Goal: Complete application form

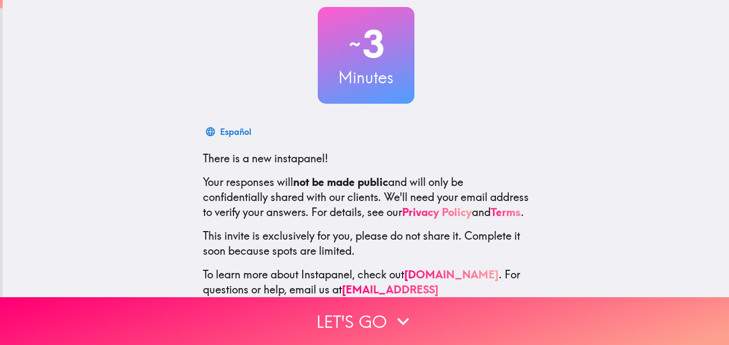
scroll to position [102, 0]
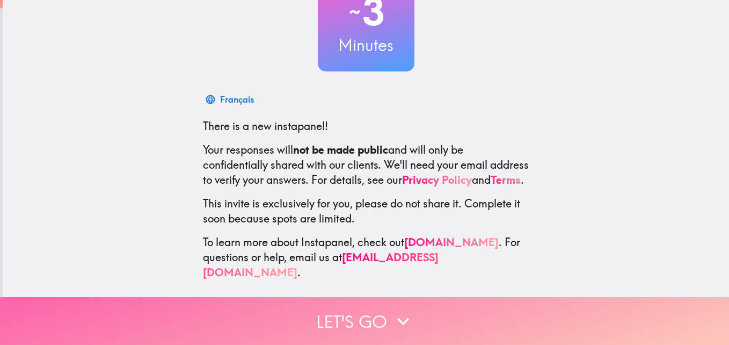
click at [427, 312] on button "Let's go" at bounding box center [364, 321] width 729 height 48
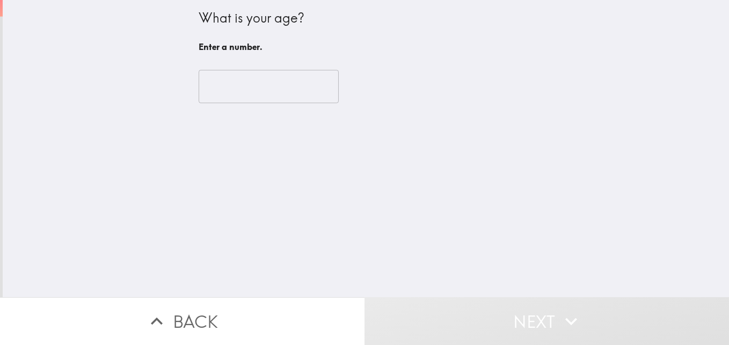
scroll to position [0, 0]
click at [261, 79] on input "number" at bounding box center [269, 86] width 140 height 33
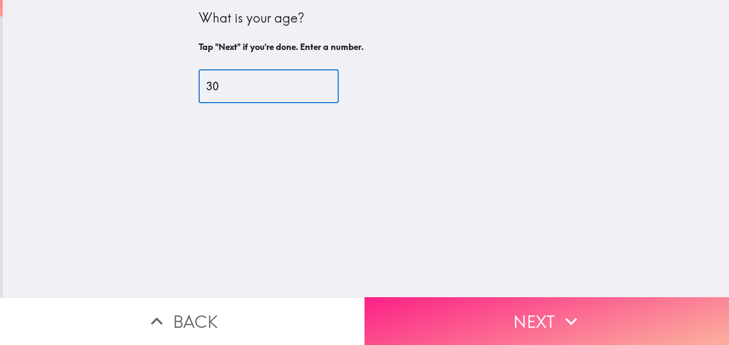
type input "30"
click at [581, 303] on button "Next" at bounding box center [546, 321] width 364 height 48
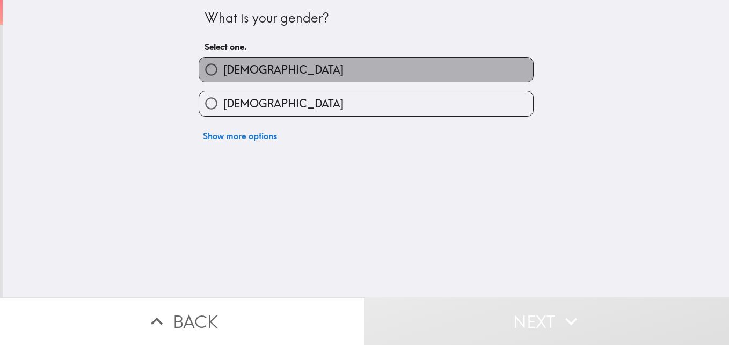
click at [223, 63] on span "[DEMOGRAPHIC_DATA]" at bounding box center [283, 69] width 120 height 15
click at [223, 63] on input "[DEMOGRAPHIC_DATA]" at bounding box center [211, 69] width 24 height 24
radio input "true"
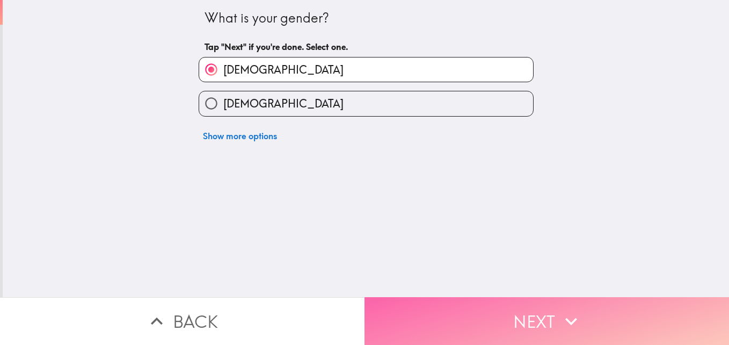
click at [510, 313] on button "Next" at bounding box center [546, 321] width 364 height 48
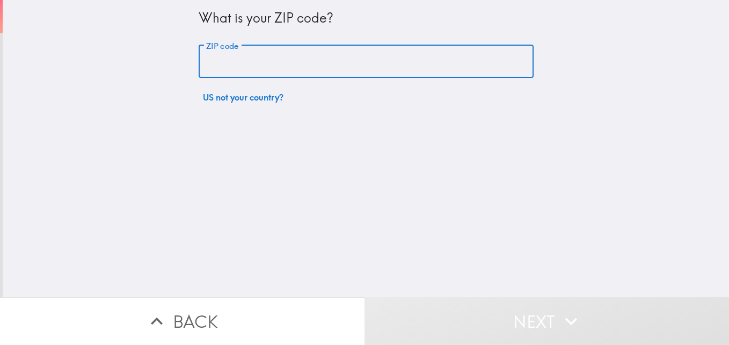
click at [314, 60] on input "ZIP code" at bounding box center [366, 61] width 335 height 33
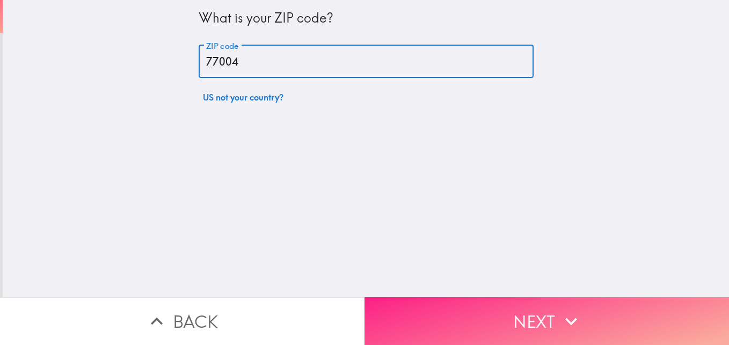
type input "77004"
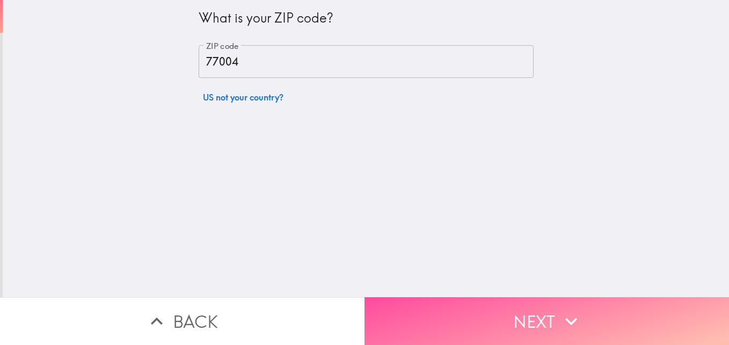
click at [507, 316] on button "Next" at bounding box center [546, 321] width 364 height 48
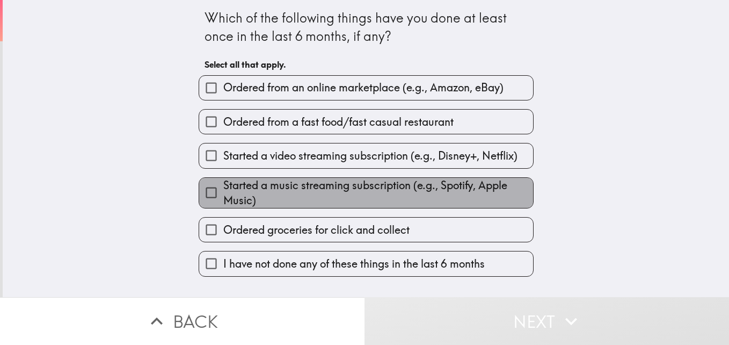
click at [323, 187] on span "Started a music streaming subscription (e.g., Spotify, Apple Music)" at bounding box center [378, 193] width 310 height 30
click at [223, 187] on input "Started a music streaming subscription (e.g., Spotify, Apple Music)" at bounding box center [211, 192] width 24 height 24
checkbox input "true"
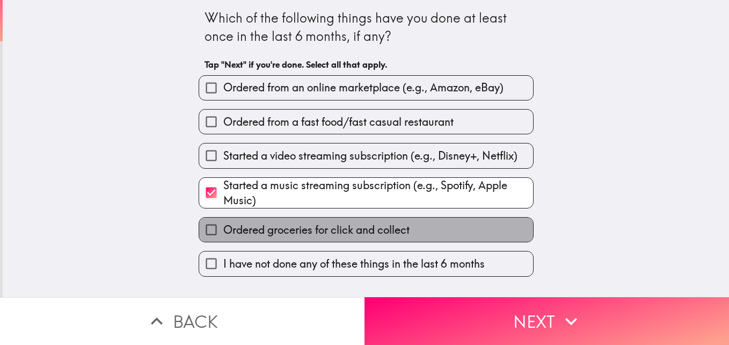
click at [335, 233] on span "Ordered groceries for click and collect" at bounding box center [316, 229] width 186 height 15
click at [223, 233] on input "Ordered groceries for click and collect" at bounding box center [211, 229] width 24 height 24
checkbox input "true"
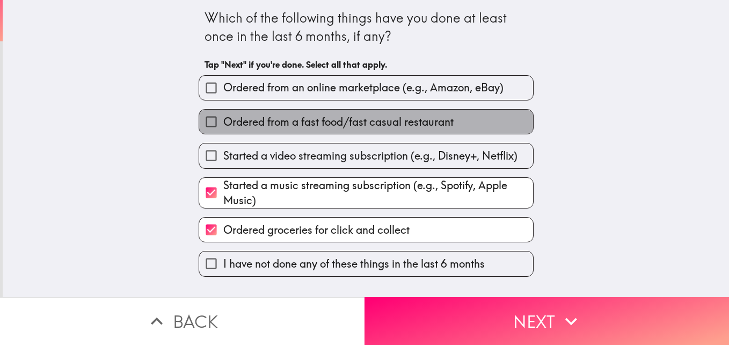
click at [354, 126] on span "Ordered from a fast food/fast casual restaurant" at bounding box center [338, 121] width 230 height 15
click at [223, 126] on input "Ordered from a fast food/fast casual restaurant" at bounding box center [211, 121] width 24 height 24
checkbox input "true"
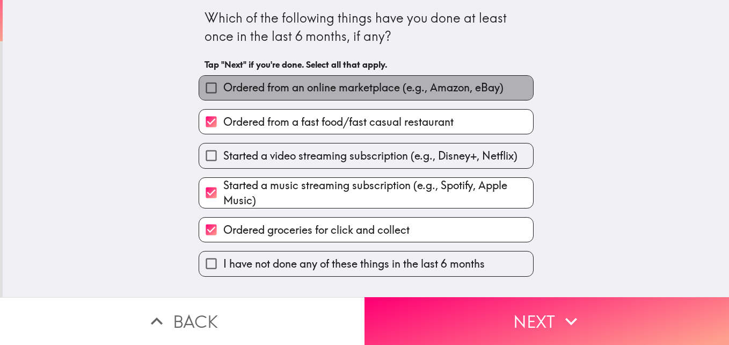
click at [385, 95] on span "Ordered from an online marketplace (e.g., Amazon, eBay)" at bounding box center [363, 87] width 280 height 15
click at [223, 95] on input "Ordered from an online marketplace (e.g., Amazon, eBay)" at bounding box center [211, 88] width 24 height 24
checkbox input "true"
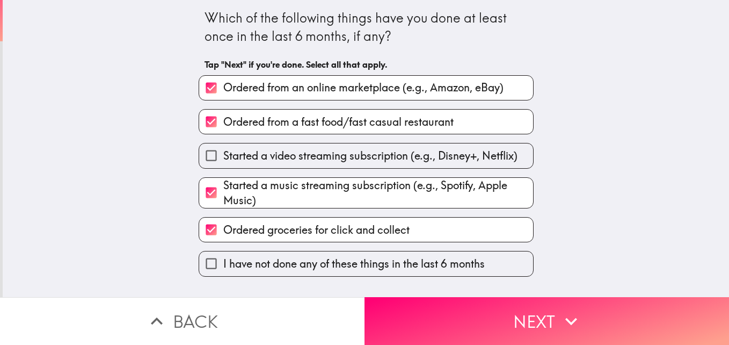
click at [390, 158] on span "Started a video streaming subscription (e.g., Disney+, Netflix)" at bounding box center [370, 155] width 294 height 15
click at [223, 158] on input "Started a video streaming subscription (e.g., Disney+, Netflix)" at bounding box center [211, 155] width 24 height 24
checkbox input "true"
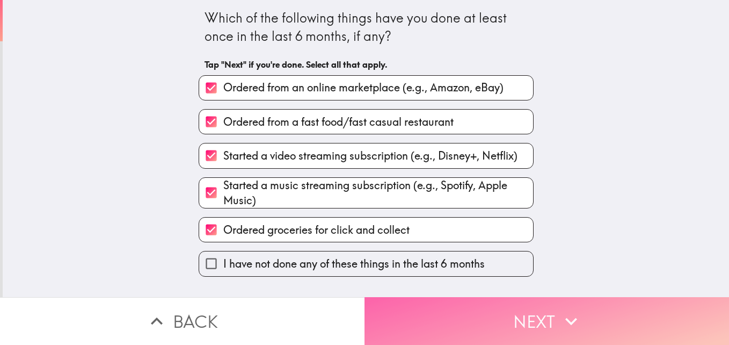
click at [580, 312] on button "Next" at bounding box center [546, 321] width 364 height 48
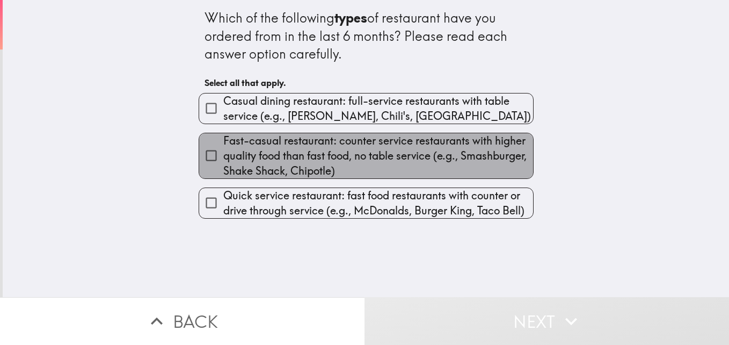
click at [368, 145] on span "Fast-casual restaurant: counter service restaurants with higher quality food th…" at bounding box center [378, 155] width 310 height 45
click at [223, 145] on input "Fast-casual restaurant: counter service restaurants with higher quality food th…" at bounding box center [211, 155] width 24 height 24
checkbox input "true"
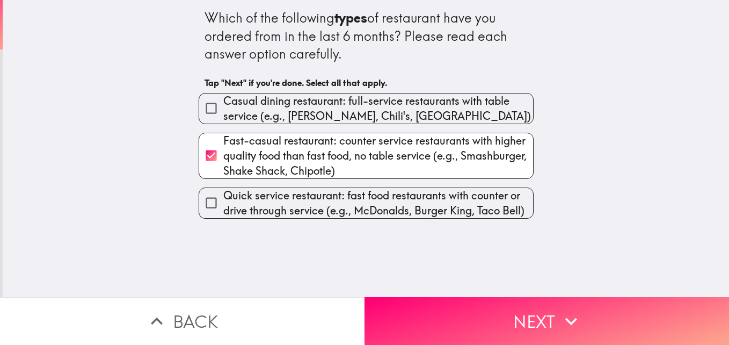
click at [371, 222] on div "Which of the following types of restaurant have you ordered from in the last 6 …" at bounding box center [366, 148] width 726 height 297
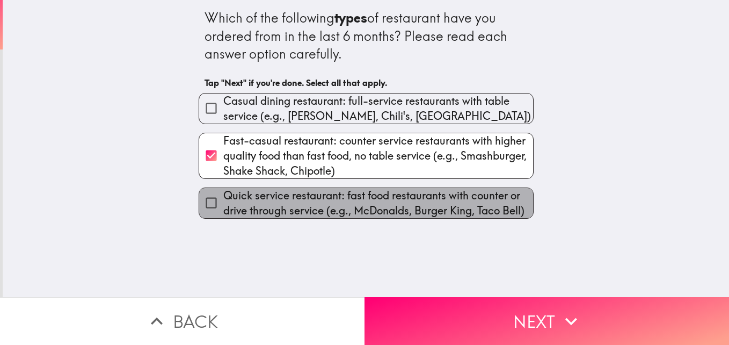
click at [372, 215] on span "Quick service restaurant: fast food restaurants with counter or drive through s…" at bounding box center [378, 203] width 310 height 30
click at [223, 215] on input "Quick service restaurant: fast food restaurants with counter or drive through s…" at bounding box center [211, 203] width 24 height 24
checkbox input "true"
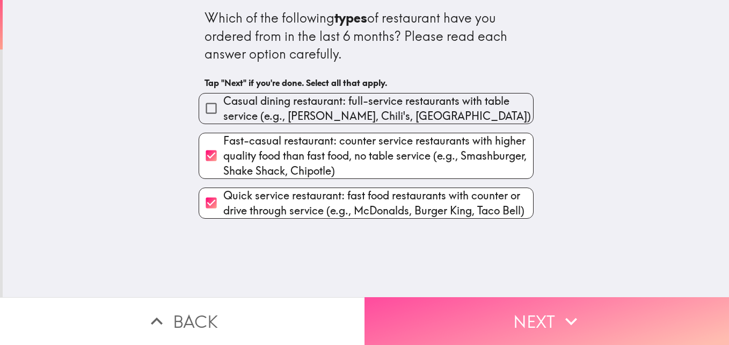
click at [559, 316] on icon "button" at bounding box center [571, 321] width 24 height 24
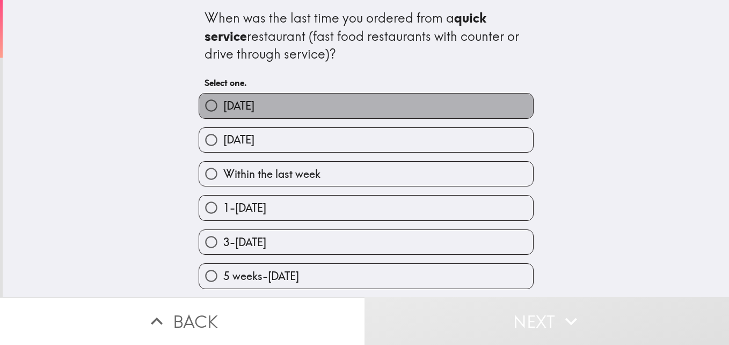
click at [327, 110] on label "[DATE]" at bounding box center [366, 105] width 334 height 24
click at [223, 110] on input "[DATE]" at bounding box center [211, 105] width 24 height 24
radio input "true"
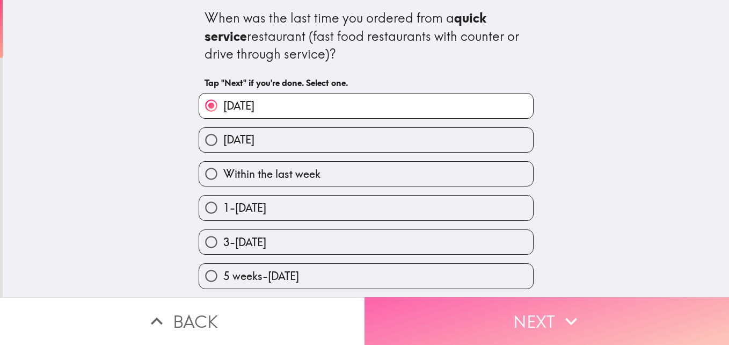
click at [576, 321] on icon "button" at bounding box center [571, 321] width 24 height 24
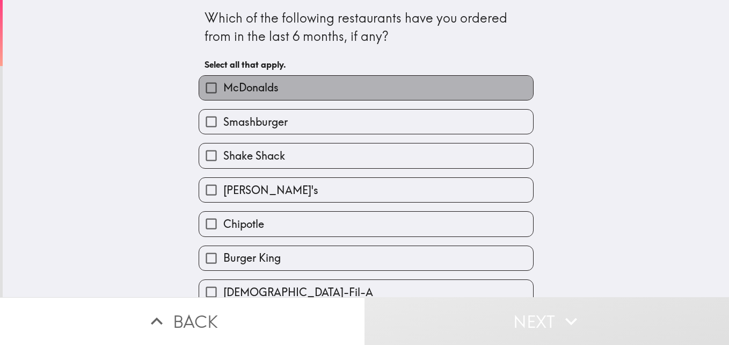
click at [344, 80] on label "McDonalds" at bounding box center [366, 88] width 334 height 24
click at [223, 80] on input "McDonalds" at bounding box center [211, 88] width 24 height 24
checkbox input "true"
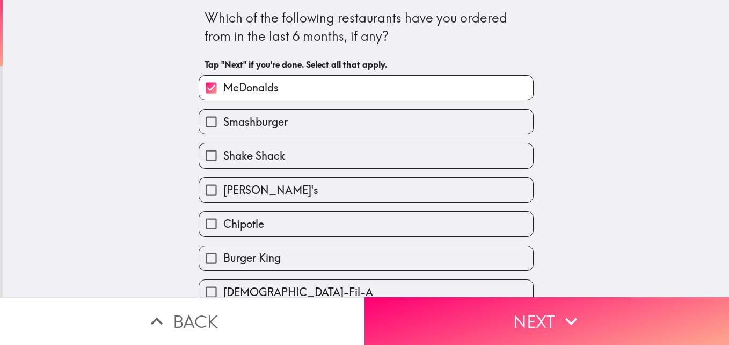
click at [250, 154] on span "Shake Shack" at bounding box center [254, 155] width 62 height 15
click at [223, 154] on input "Shake Shack" at bounding box center [211, 155] width 24 height 24
checkbox input "true"
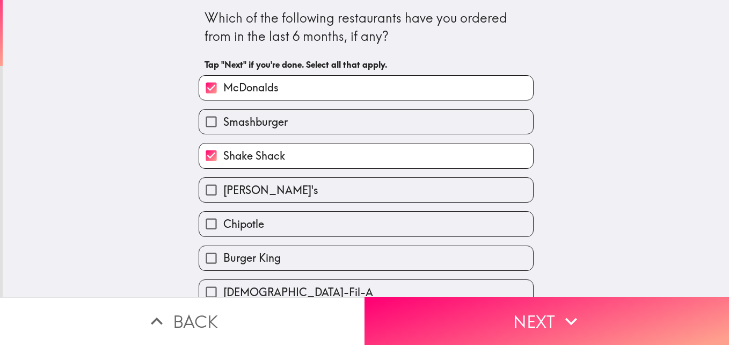
click at [260, 196] on label "[PERSON_NAME]'s" at bounding box center [366, 190] width 334 height 24
click at [223, 196] on input "[PERSON_NAME]'s" at bounding box center [211, 190] width 24 height 24
checkbox input "true"
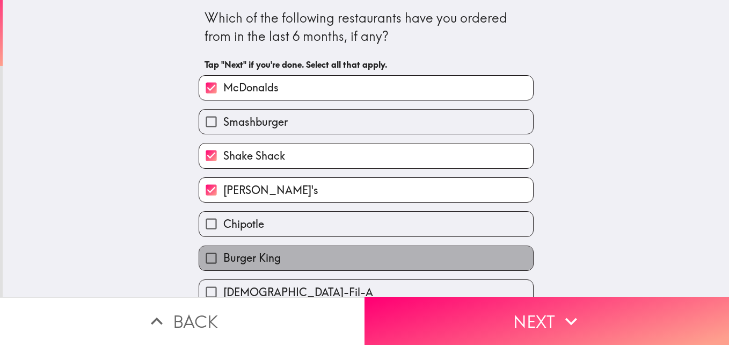
click at [269, 254] on span "Burger King" at bounding box center [251, 257] width 57 height 15
click at [223, 254] on input "Burger King" at bounding box center [211, 258] width 24 height 24
checkbox input "true"
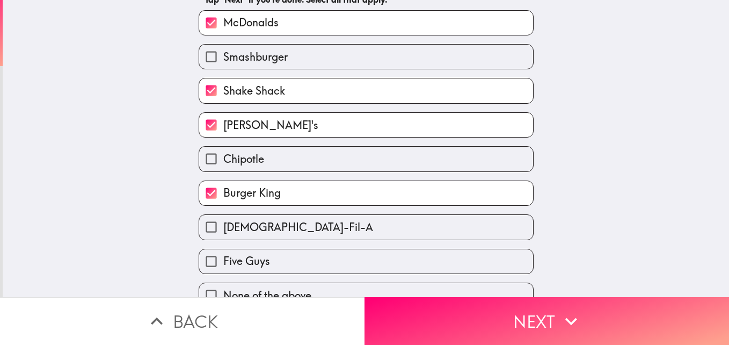
scroll to position [84, 0]
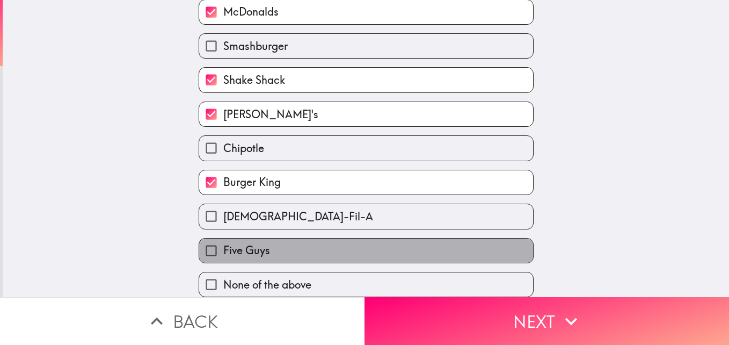
click at [261, 243] on span "Five Guys" at bounding box center [246, 250] width 47 height 15
click at [223, 241] on input "Five Guys" at bounding box center [211, 250] width 24 height 24
checkbox input "true"
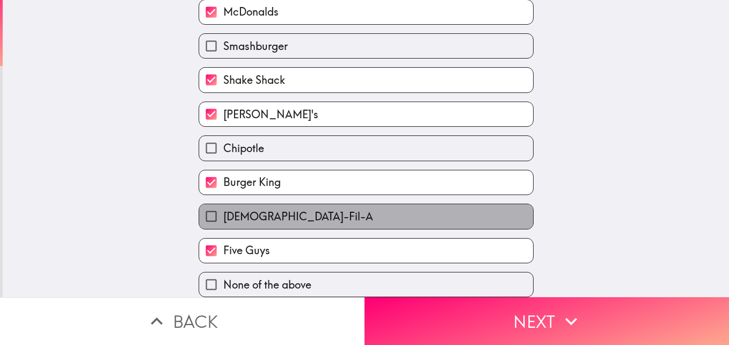
click at [288, 204] on label "[DEMOGRAPHIC_DATA]-Fil-A" at bounding box center [366, 216] width 334 height 24
click at [223, 204] on input "[DEMOGRAPHIC_DATA]-Fil-A" at bounding box center [211, 216] width 24 height 24
checkbox input "true"
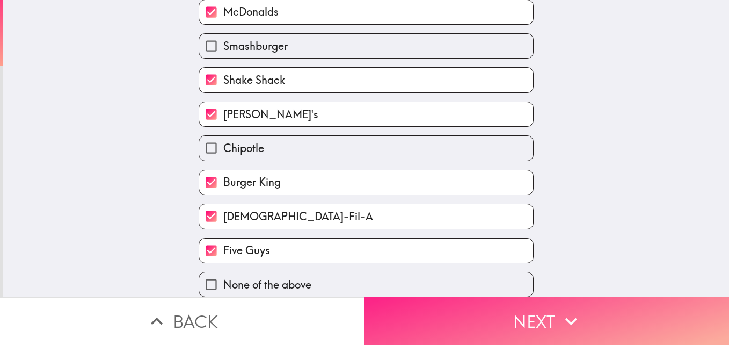
click at [613, 314] on button "Next" at bounding box center [546, 321] width 364 height 48
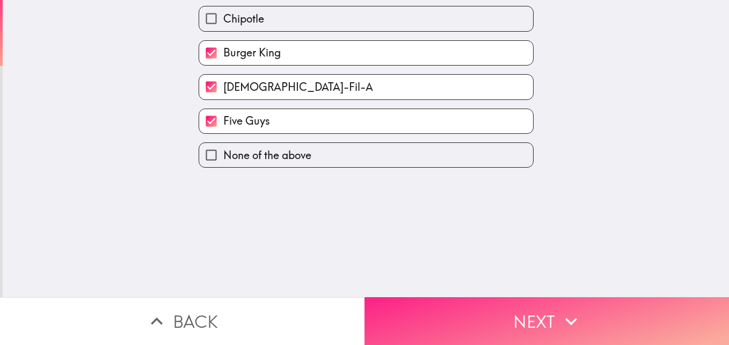
scroll to position [0, 0]
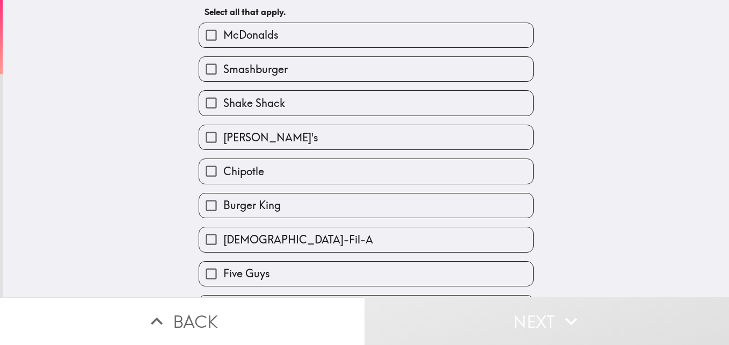
scroll to position [84, 0]
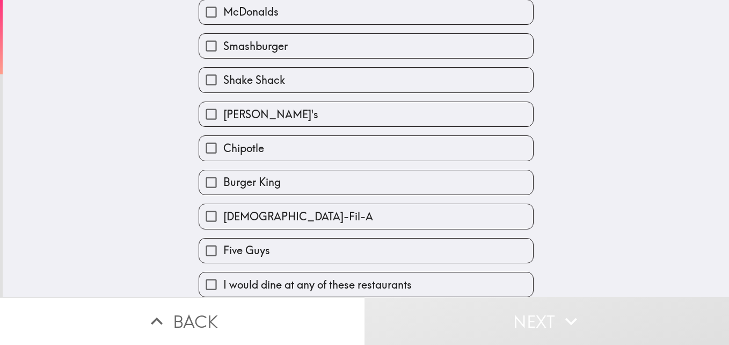
click at [376, 277] on span "I would dine at any of these restaurants" at bounding box center [317, 284] width 188 height 15
click at [223, 272] on input "I would dine at any of these restaurants" at bounding box center [211, 284] width 24 height 24
checkbox input "true"
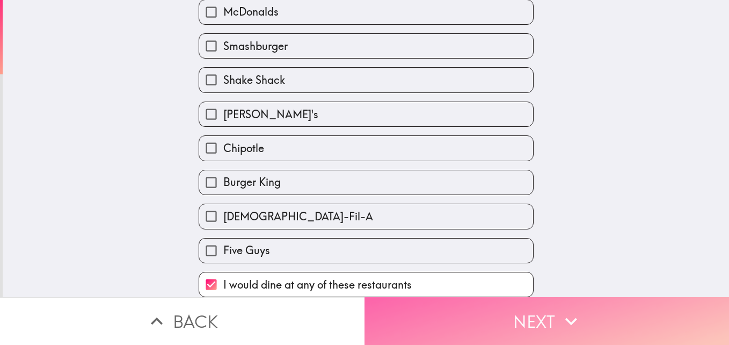
click at [559, 310] on icon "button" at bounding box center [571, 321] width 24 height 24
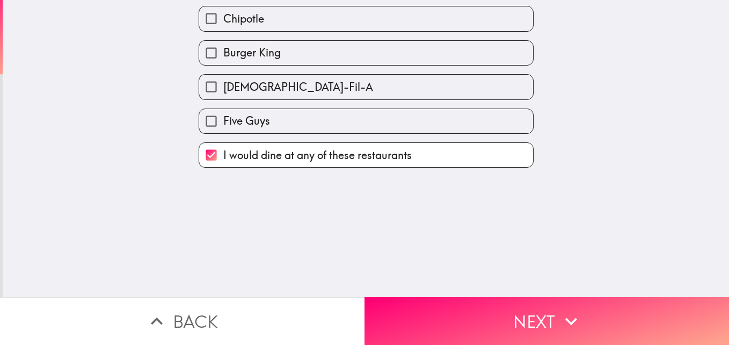
scroll to position [0, 0]
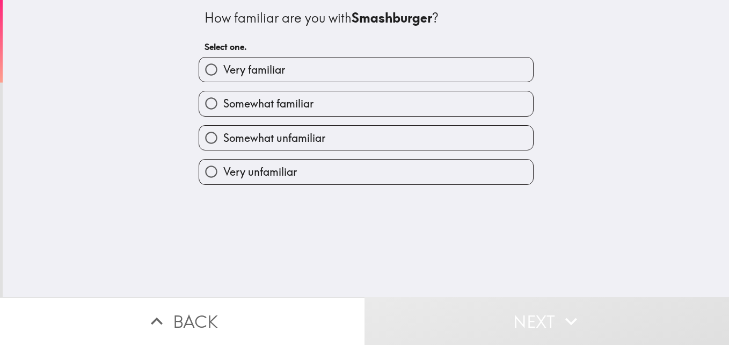
click at [307, 65] on label "Very familiar" at bounding box center [366, 69] width 334 height 24
click at [223, 65] on input "Very familiar" at bounding box center [211, 69] width 24 height 24
radio input "true"
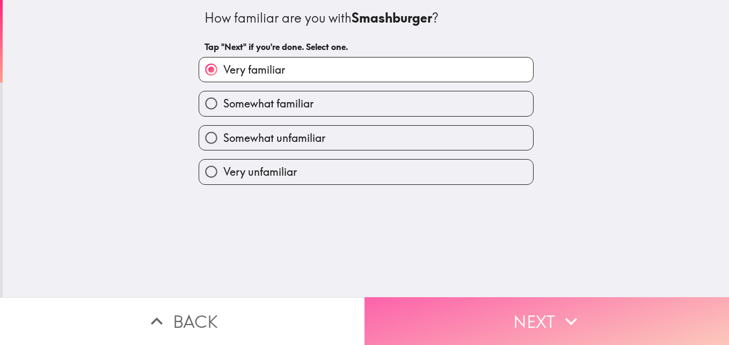
click at [598, 304] on button "Next" at bounding box center [546, 321] width 364 height 48
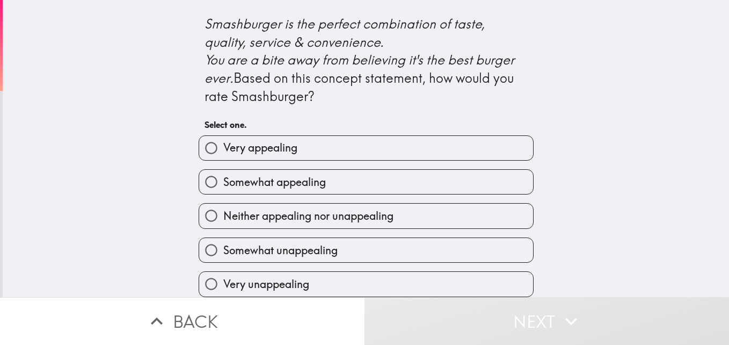
scroll to position [507, 0]
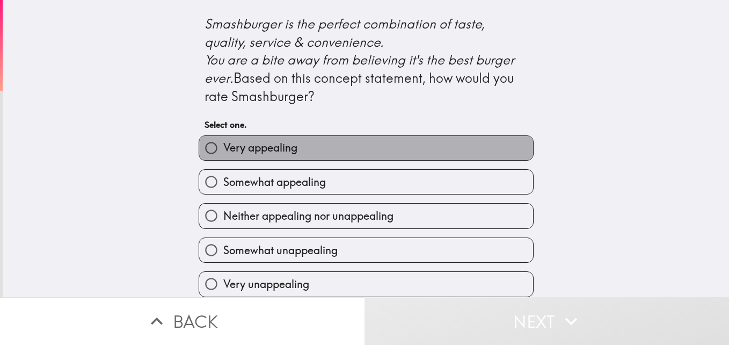
click at [425, 142] on label "Very appealing" at bounding box center [366, 148] width 334 height 24
click at [223, 142] on input "Very appealing" at bounding box center [211, 148] width 24 height 24
radio input "true"
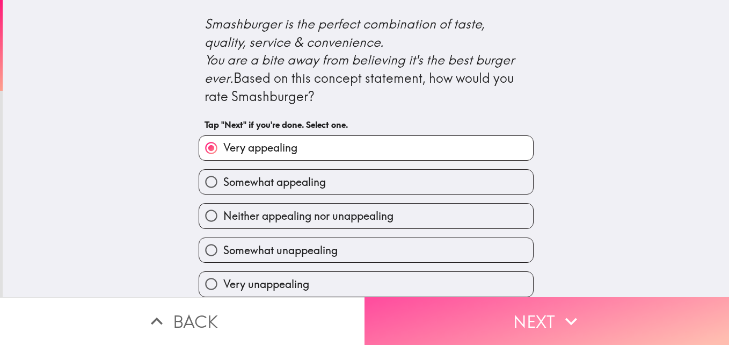
click at [632, 310] on button "Next" at bounding box center [546, 321] width 364 height 48
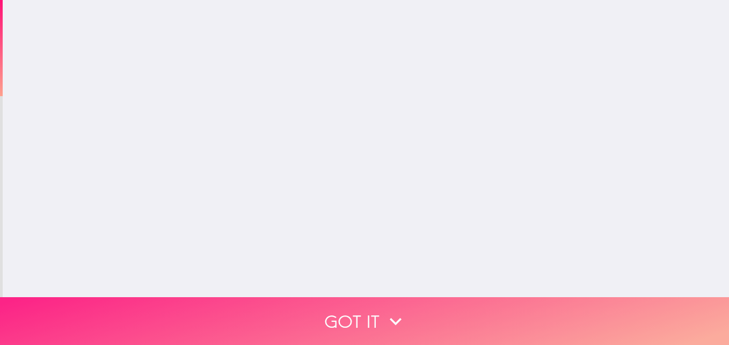
scroll to position [0, 0]
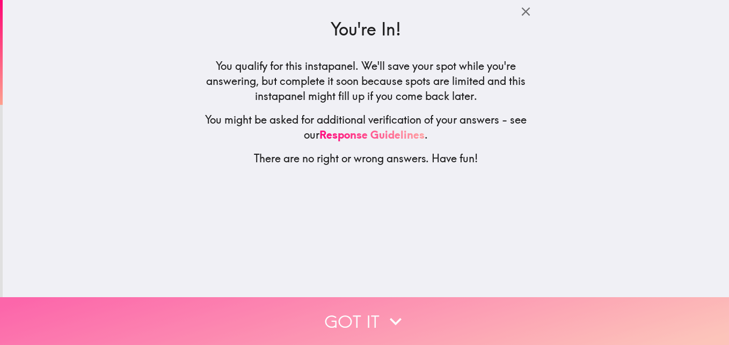
click at [522, 307] on button "Got it" at bounding box center [364, 321] width 729 height 48
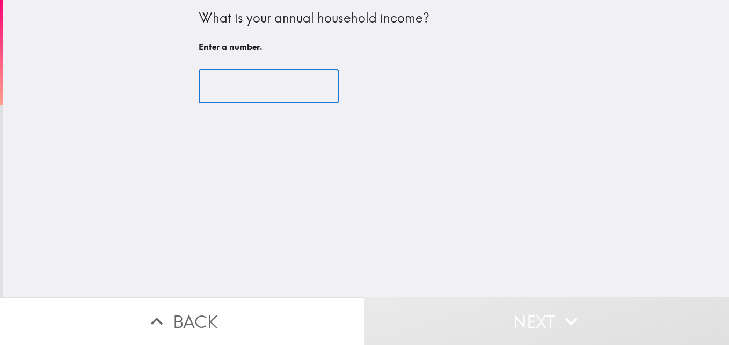
click at [247, 80] on input "number" at bounding box center [269, 86] width 140 height 33
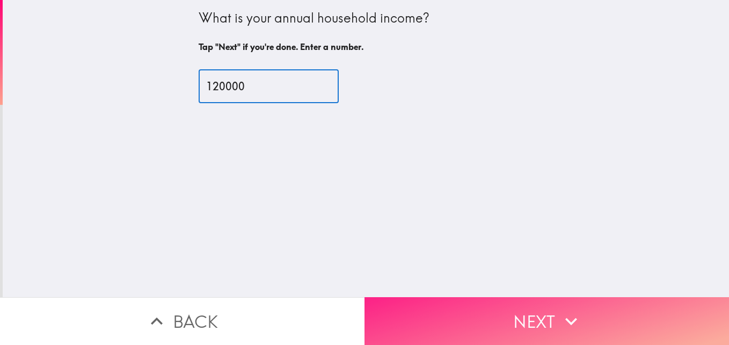
type input "120000"
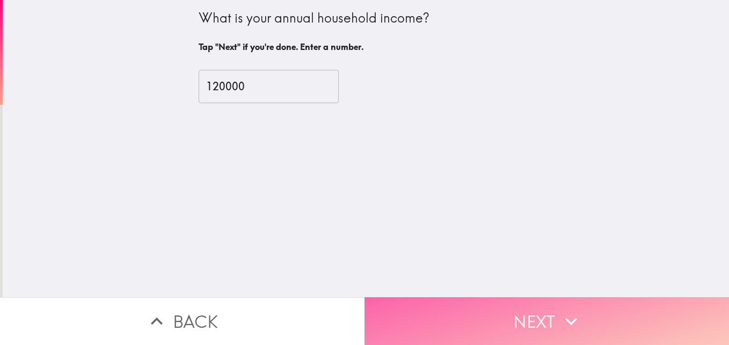
click at [591, 306] on button "Next" at bounding box center [546, 321] width 364 height 48
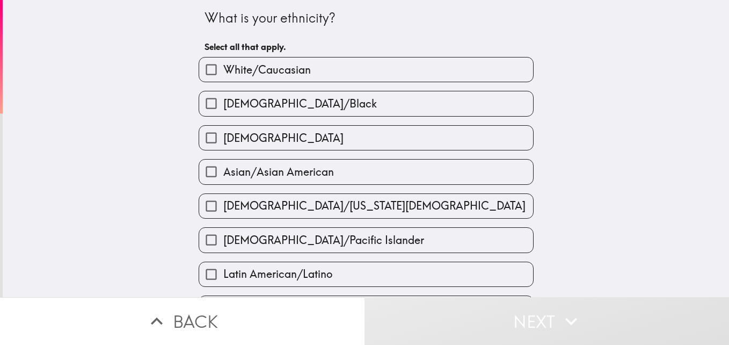
click at [281, 102] on span "[DEMOGRAPHIC_DATA]/Black" at bounding box center [299, 103] width 153 height 15
click at [223, 102] on input "[DEMOGRAPHIC_DATA]/Black" at bounding box center [211, 103] width 24 height 24
checkbox input "true"
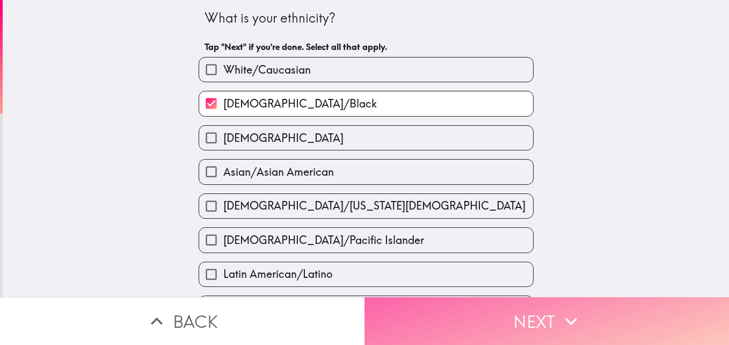
click at [592, 314] on button "Next" at bounding box center [546, 321] width 364 height 48
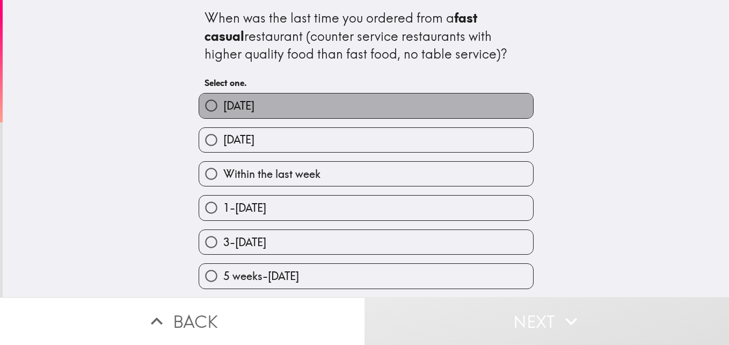
click at [328, 99] on label "[DATE]" at bounding box center [366, 105] width 334 height 24
click at [223, 99] on input "[DATE]" at bounding box center [211, 105] width 24 height 24
radio input "true"
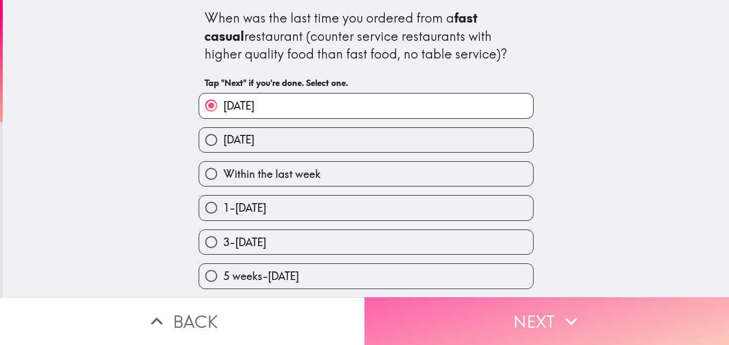
click at [592, 310] on button "Next" at bounding box center [546, 321] width 364 height 48
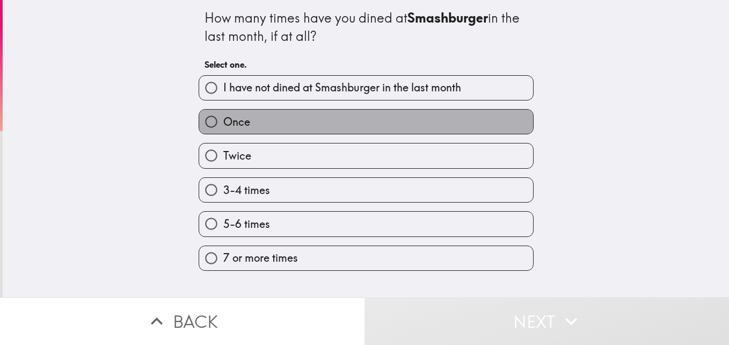
click at [260, 128] on label "Once" at bounding box center [366, 121] width 334 height 24
click at [223, 128] on input "Once" at bounding box center [211, 121] width 24 height 24
radio input "true"
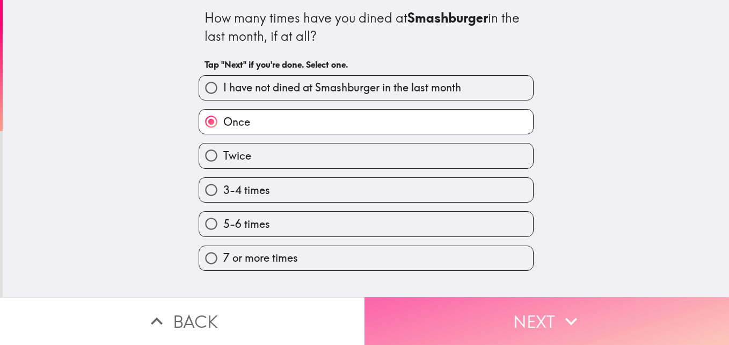
click at [597, 299] on button "Next" at bounding box center [546, 321] width 364 height 48
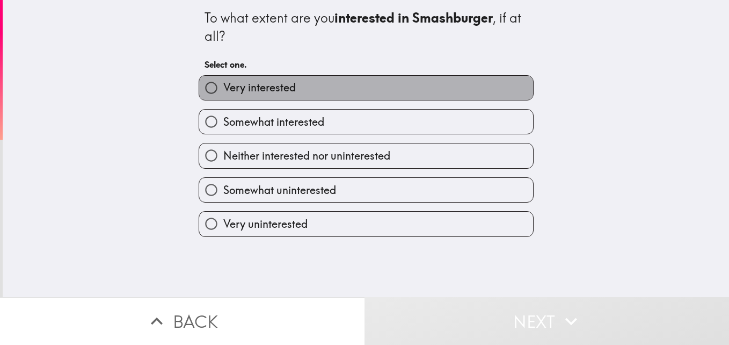
click at [330, 83] on label "Very interested" at bounding box center [366, 88] width 334 height 24
click at [223, 83] on input "Very interested" at bounding box center [211, 88] width 24 height 24
radio input "true"
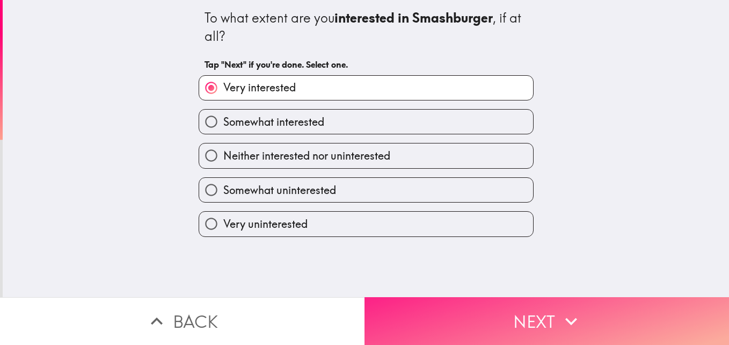
click at [580, 314] on button "Next" at bounding box center [546, 321] width 364 height 48
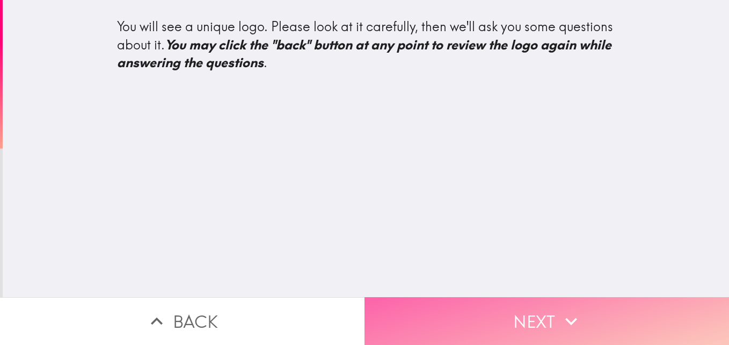
click at [482, 300] on button "Next" at bounding box center [546, 321] width 364 height 48
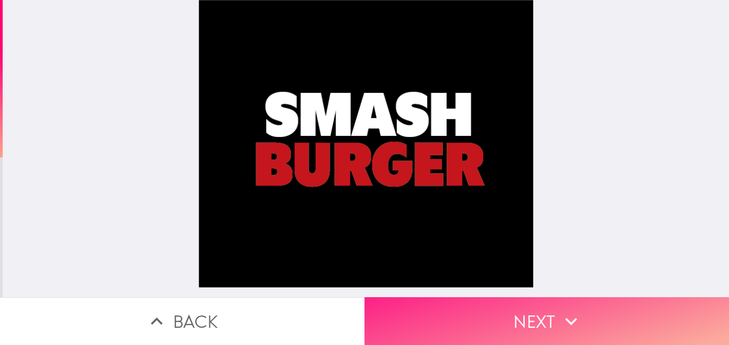
click at [576, 309] on icon "button" at bounding box center [571, 321] width 24 height 24
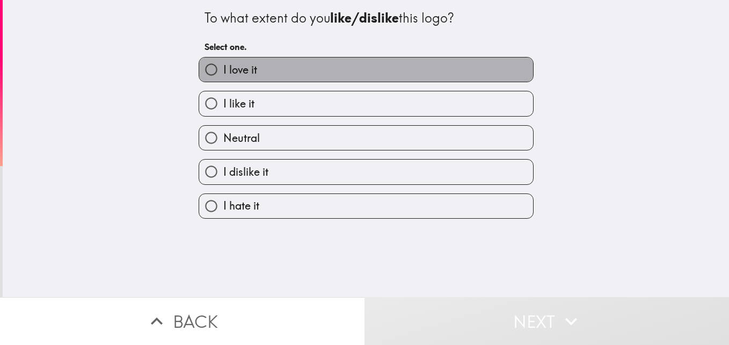
click at [333, 71] on label "I love it" at bounding box center [366, 69] width 334 height 24
click at [223, 71] on input "I love it" at bounding box center [211, 69] width 24 height 24
radio input "true"
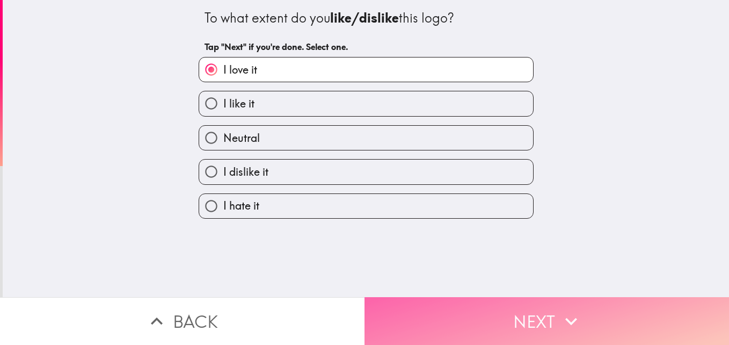
click at [596, 303] on button "Next" at bounding box center [546, 321] width 364 height 48
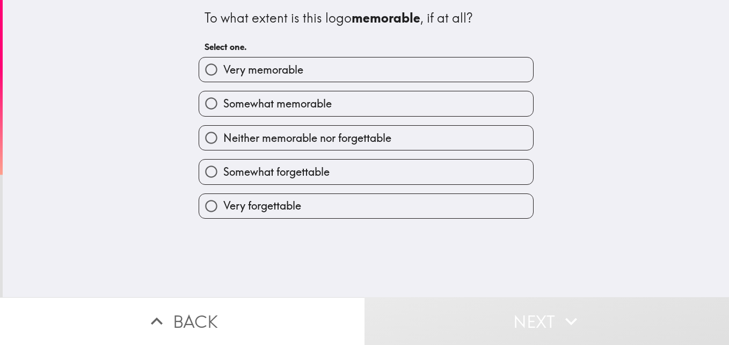
click at [327, 63] on label "Very memorable" at bounding box center [366, 69] width 334 height 24
click at [223, 63] on input "Very memorable" at bounding box center [211, 69] width 24 height 24
radio input "true"
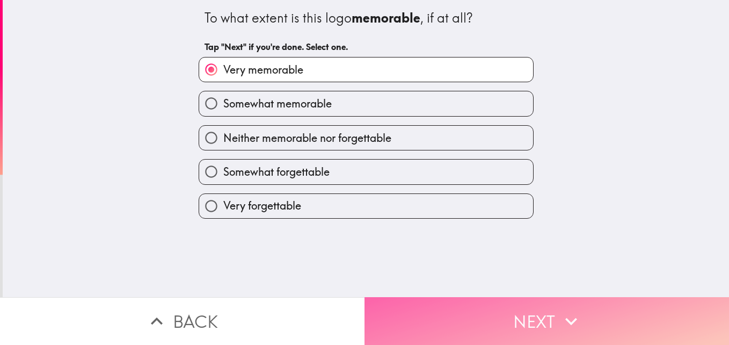
click at [546, 310] on button "Next" at bounding box center [546, 321] width 364 height 48
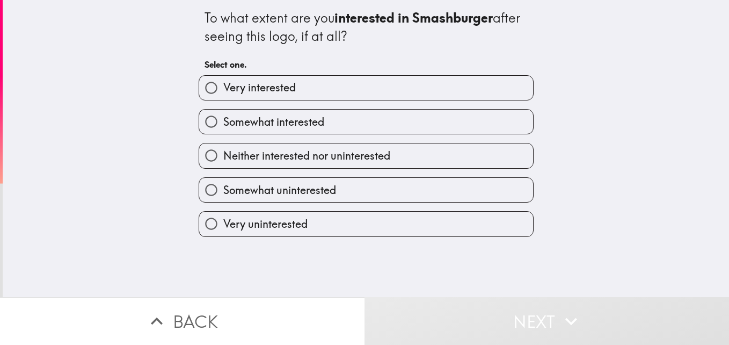
click at [323, 114] on label "Somewhat interested" at bounding box center [366, 121] width 334 height 24
click at [223, 114] on input "Somewhat interested" at bounding box center [211, 121] width 24 height 24
radio input "true"
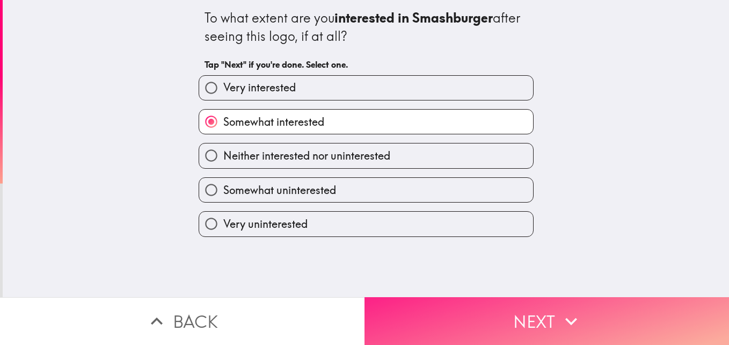
click at [591, 309] on button "Next" at bounding box center [546, 321] width 364 height 48
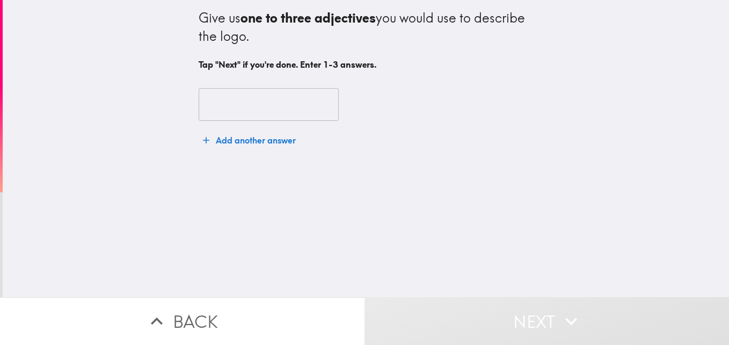
click at [266, 121] on div "​ Add another answer" at bounding box center [366, 119] width 335 height 89
click at [274, 110] on input "text" at bounding box center [269, 104] width 140 height 33
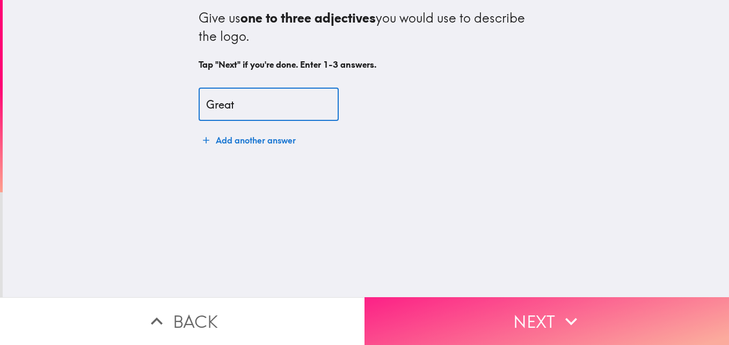
type input "Great"
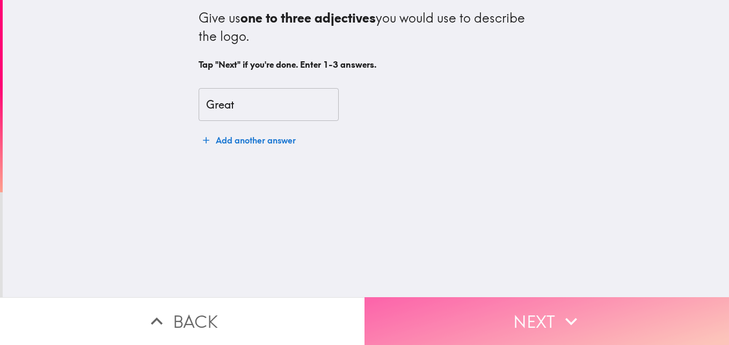
click at [539, 303] on button "Next" at bounding box center [546, 321] width 364 height 48
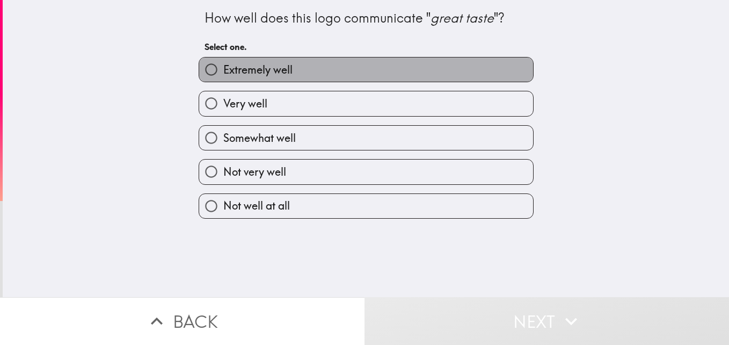
click at [382, 76] on label "Extremely well" at bounding box center [366, 69] width 334 height 24
click at [223, 76] on input "Extremely well" at bounding box center [211, 69] width 24 height 24
radio input "true"
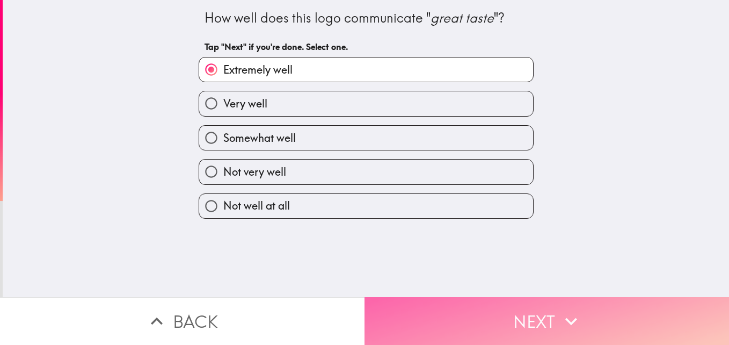
click at [600, 306] on button "Next" at bounding box center [546, 321] width 364 height 48
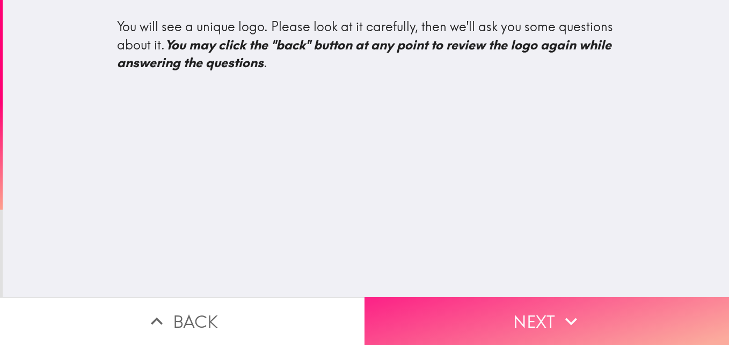
click at [568, 309] on icon "button" at bounding box center [571, 321] width 24 height 24
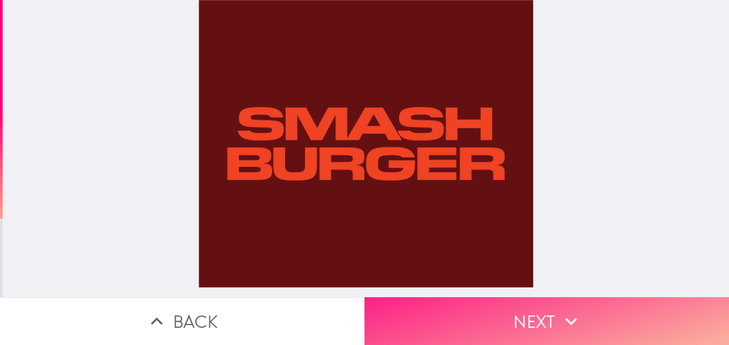
click at [588, 309] on button "Next" at bounding box center [546, 321] width 364 height 48
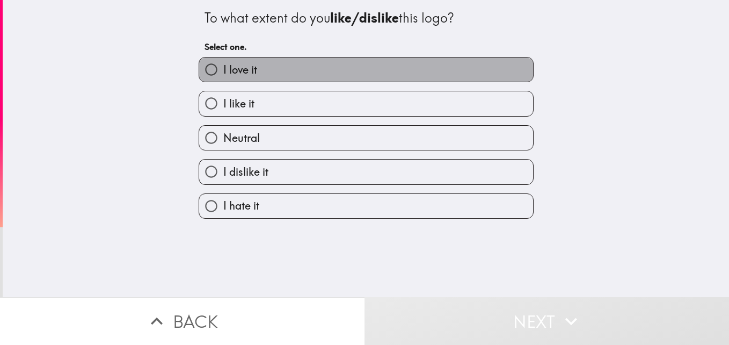
click at [275, 71] on label "I love it" at bounding box center [366, 69] width 334 height 24
click at [223, 71] on input "I love it" at bounding box center [211, 69] width 24 height 24
radio input "true"
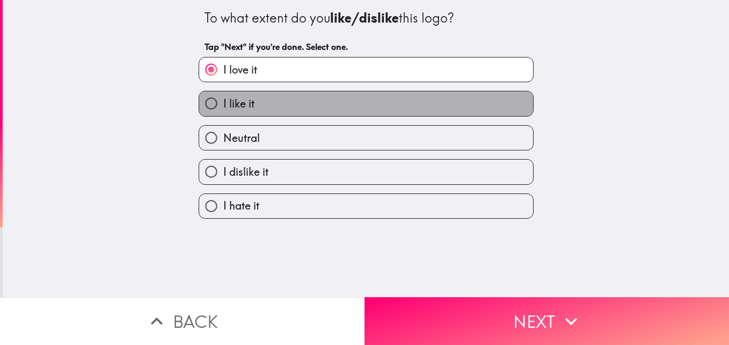
drag, startPoint x: 361, startPoint y: 96, endPoint x: 448, endPoint y: 143, distance: 99.2
click at [362, 96] on label "I like it" at bounding box center [366, 103] width 334 height 24
click at [223, 96] on input "I like it" at bounding box center [211, 103] width 24 height 24
radio input "true"
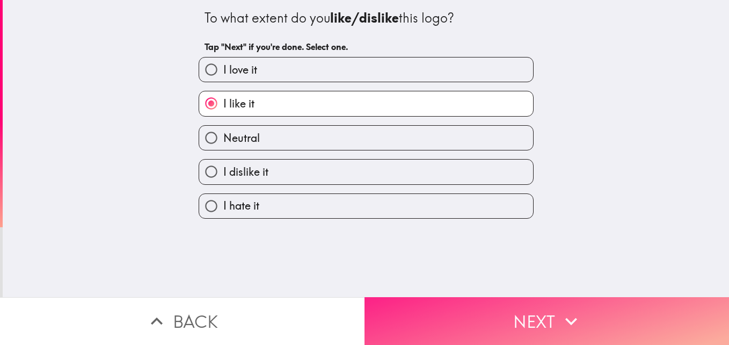
click at [564, 310] on icon "button" at bounding box center [571, 321] width 24 height 24
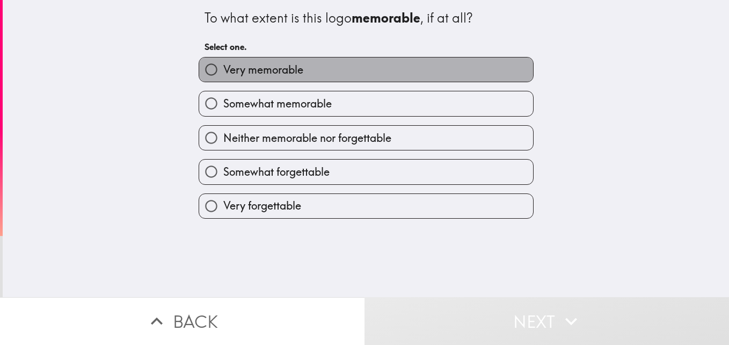
click at [328, 60] on label "Very memorable" at bounding box center [366, 69] width 334 height 24
click at [223, 60] on input "Very memorable" at bounding box center [211, 69] width 24 height 24
radio input "true"
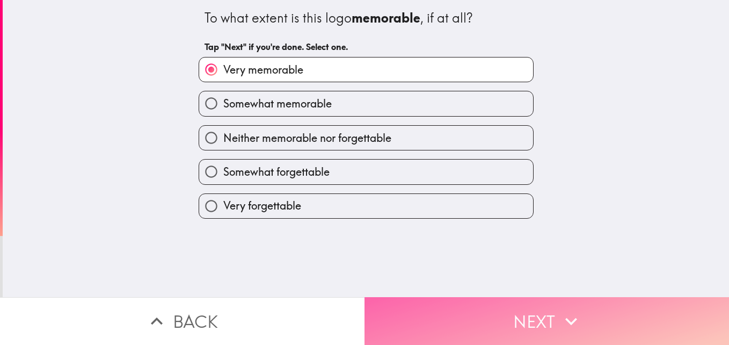
click at [548, 307] on button "Next" at bounding box center [546, 321] width 364 height 48
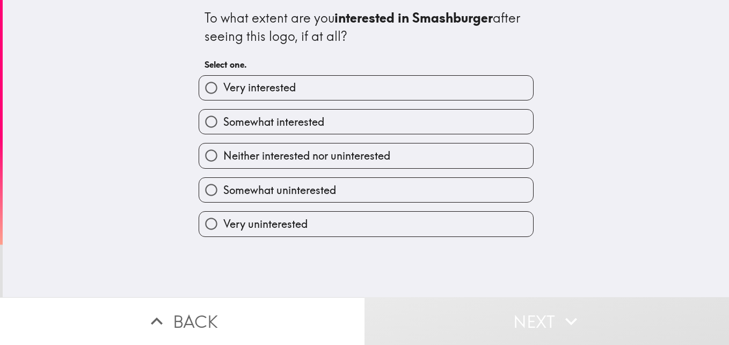
click at [288, 85] on span "Very interested" at bounding box center [259, 87] width 72 height 15
click at [223, 85] on input "Very interested" at bounding box center [211, 88] width 24 height 24
radio input "true"
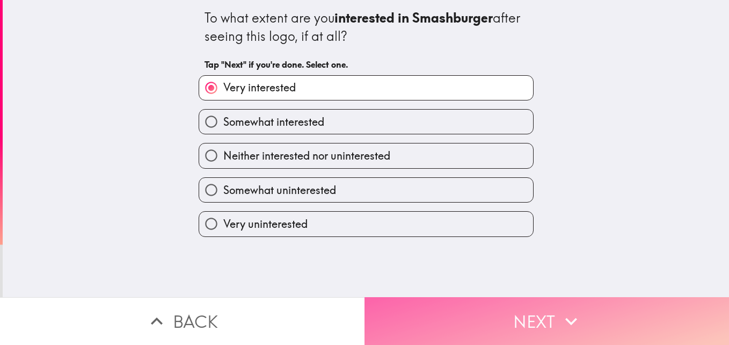
click at [570, 309] on icon "button" at bounding box center [571, 321] width 24 height 24
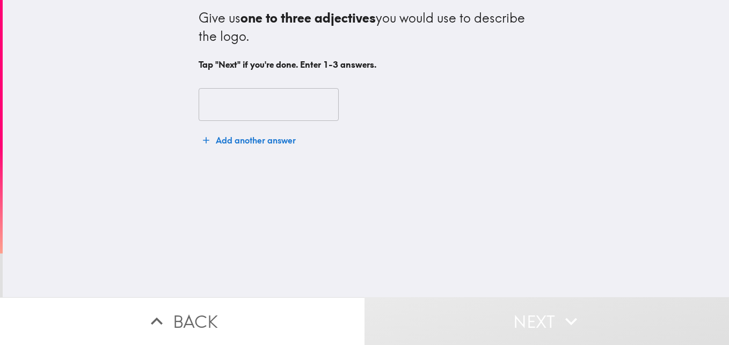
click at [277, 100] on input "text" at bounding box center [269, 104] width 140 height 33
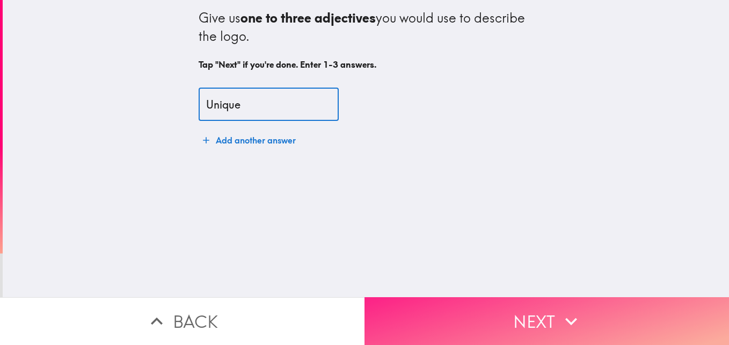
type input "Unique"
click at [580, 316] on button "Next" at bounding box center [546, 321] width 364 height 48
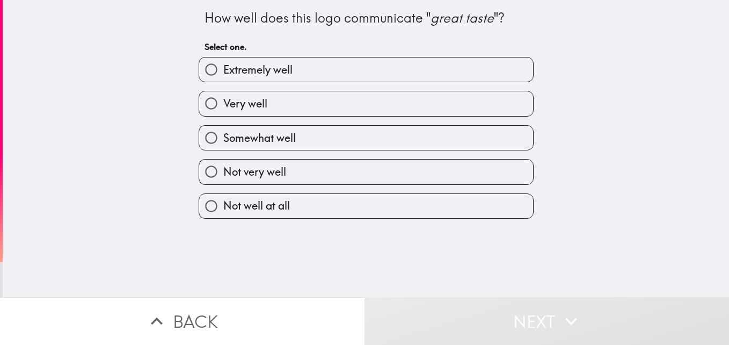
click at [253, 74] on span "Extremely well" at bounding box center [257, 69] width 69 height 15
click at [223, 74] on input "Extremely well" at bounding box center [211, 69] width 24 height 24
radio input "true"
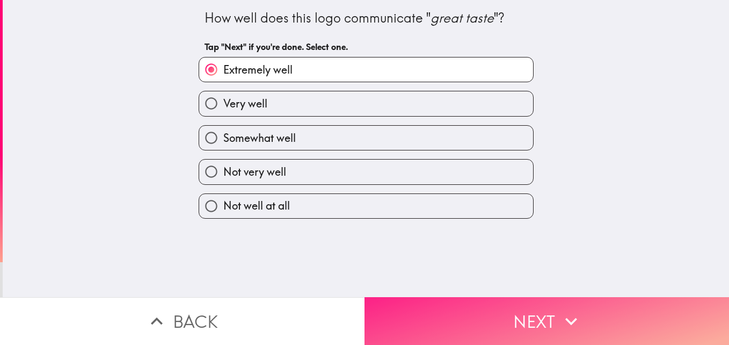
click at [524, 310] on button "Next" at bounding box center [546, 321] width 364 height 48
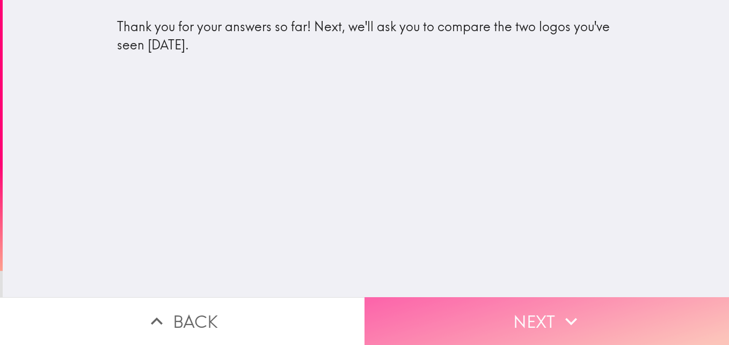
click at [528, 312] on button "Next" at bounding box center [546, 321] width 364 height 48
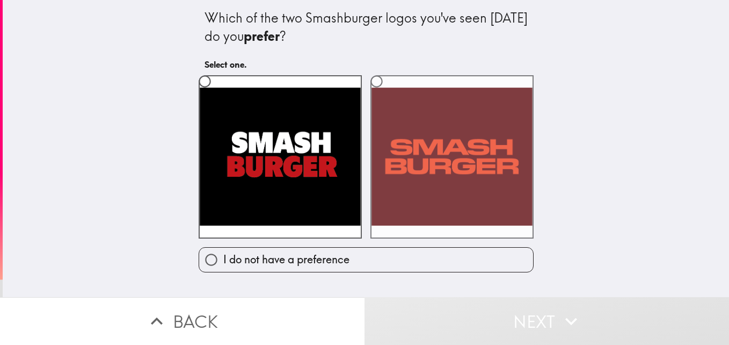
click at [420, 165] on label at bounding box center [451, 156] width 163 height 163
click at [389, 93] on input "radio" at bounding box center [376, 81] width 24 height 24
radio input "true"
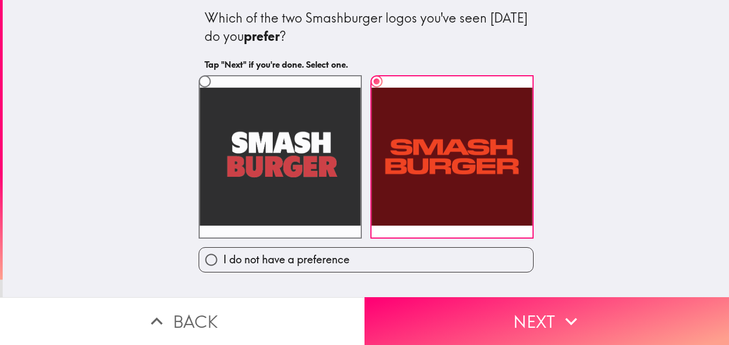
click at [341, 167] on label at bounding box center [280, 156] width 163 height 163
click at [217, 93] on input "radio" at bounding box center [205, 81] width 24 height 24
radio input "true"
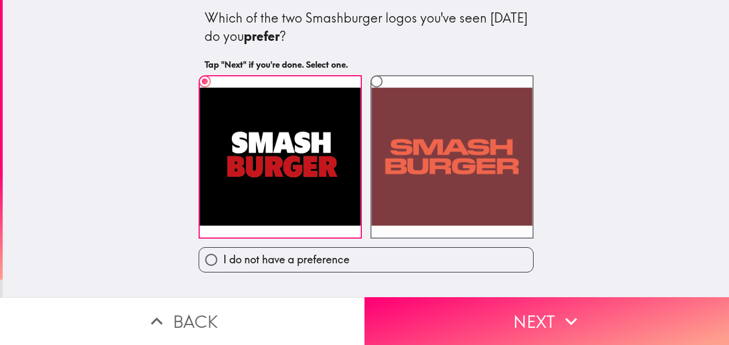
click at [471, 199] on label at bounding box center [451, 156] width 163 height 163
click at [389, 93] on input "radio" at bounding box center [376, 81] width 24 height 24
radio input "true"
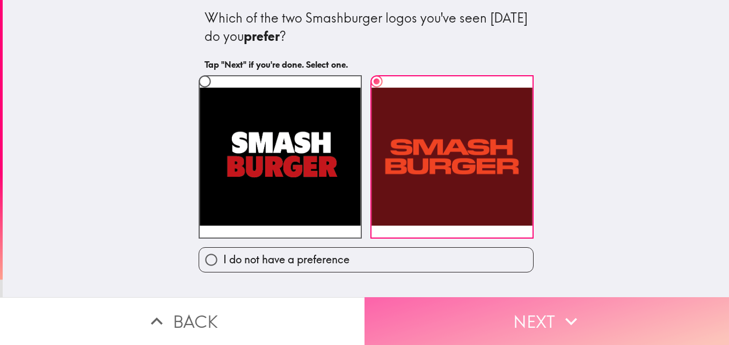
click at [588, 309] on button "Next" at bounding box center [546, 321] width 364 height 48
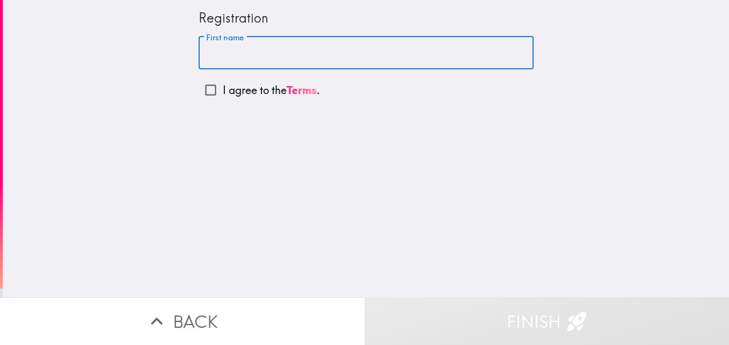
click at [283, 47] on input "First name" at bounding box center [366, 52] width 335 height 33
type input "[PERSON_NAME]"
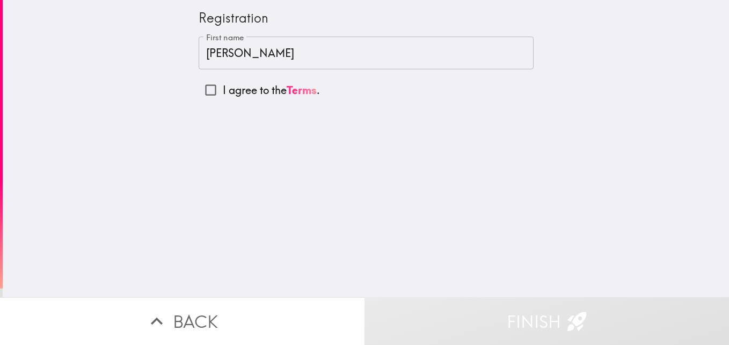
click at [455, 186] on div "Registration First name [PERSON_NAME] First name I agree to the Terms ." at bounding box center [366, 148] width 726 height 297
click at [204, 87] on input "I agree to the Terms ." at bounding box center [211, 90] width 24 height 24
checkbox input "true"
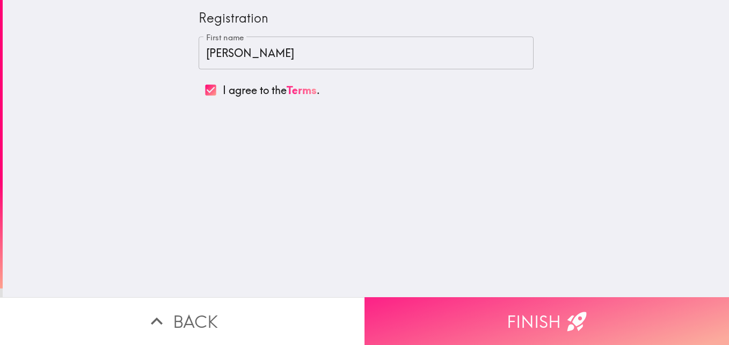
click at [560, 302] on button "Finish" at bounding box center [546, 321] width 364 height 48
